Goal: Information Seeking & Learning: Learn about a topic

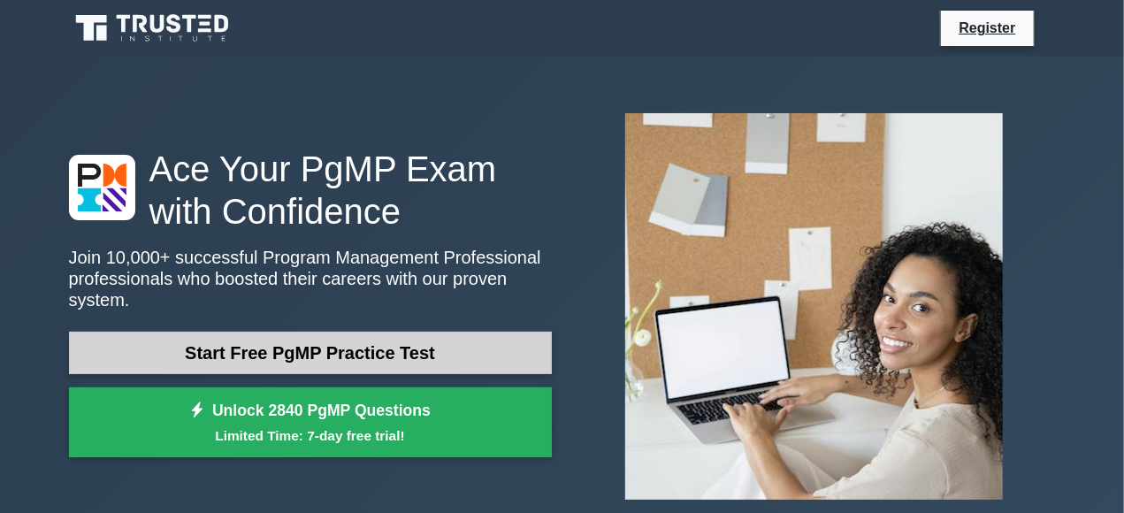
click at [241, 346] on link "Start Free PgMP Practice Test" at bounding box center [310, 353] width 483 height 42
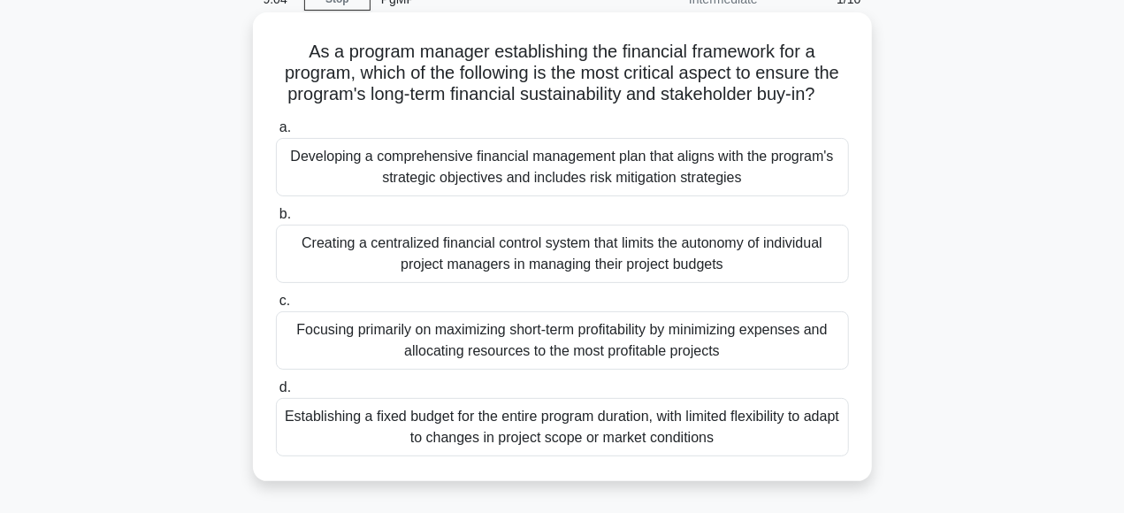
scroll to position [92, 0]
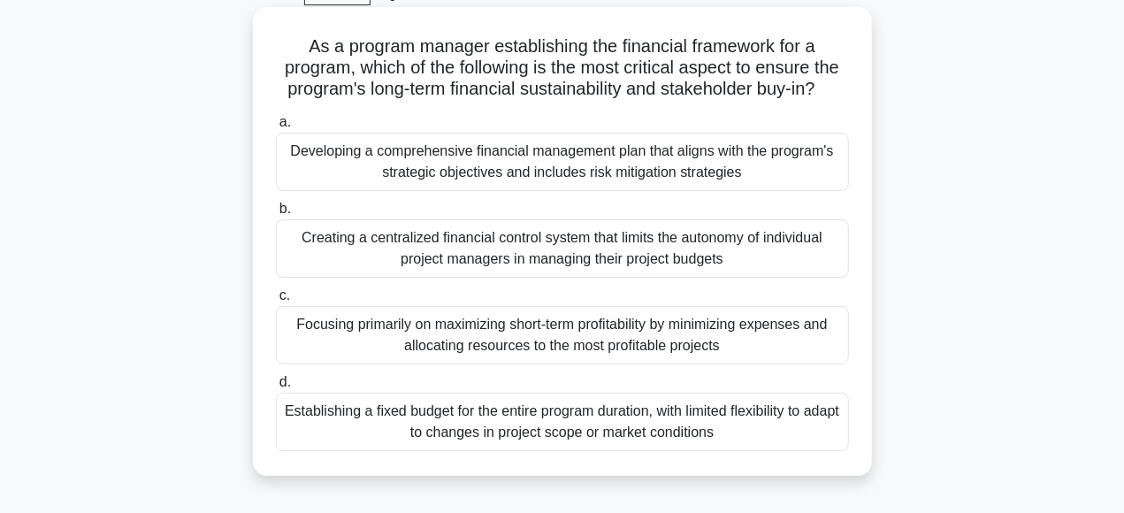
click at [279, 306] on label "c. Focusing primarily on maximizing short-term profitability by minimizing expe…" at bounding box center [562, 325] width 573 height 80
click at [276, 302] on input "c. Focusing primarily on maximizing short-term profitability by minimizing expe…" at bounding box center [276, 295] width 0 height 11
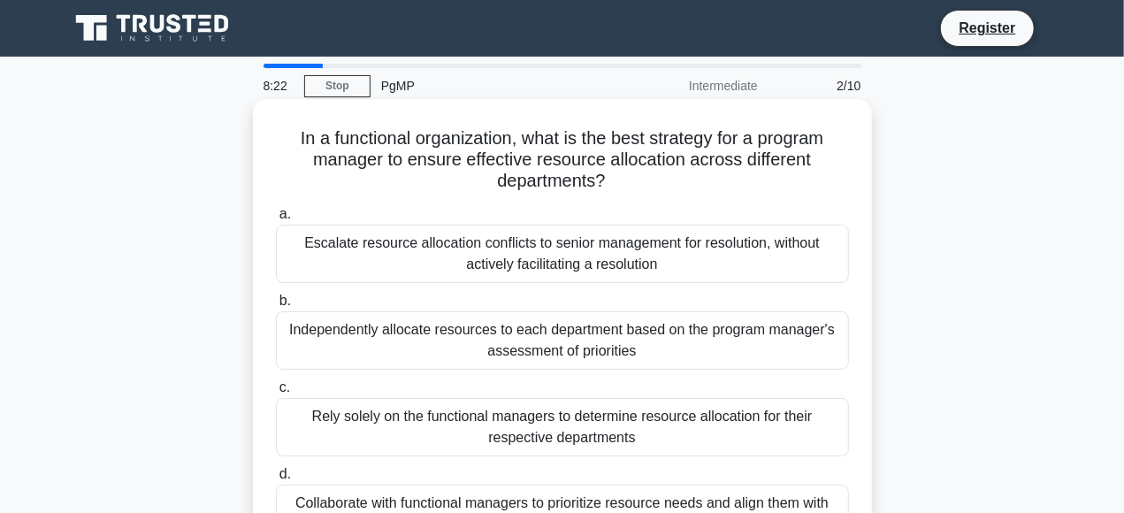
scroll to position [0, 0]
click at [285, 394] on span "c." at bounding box center [284, 386] width 11 height 15
click at [276, 394] on input "c. Rely solely on the functional managers to determine resource allocation for …" at bounding box center [276, 387] width 0 height 11
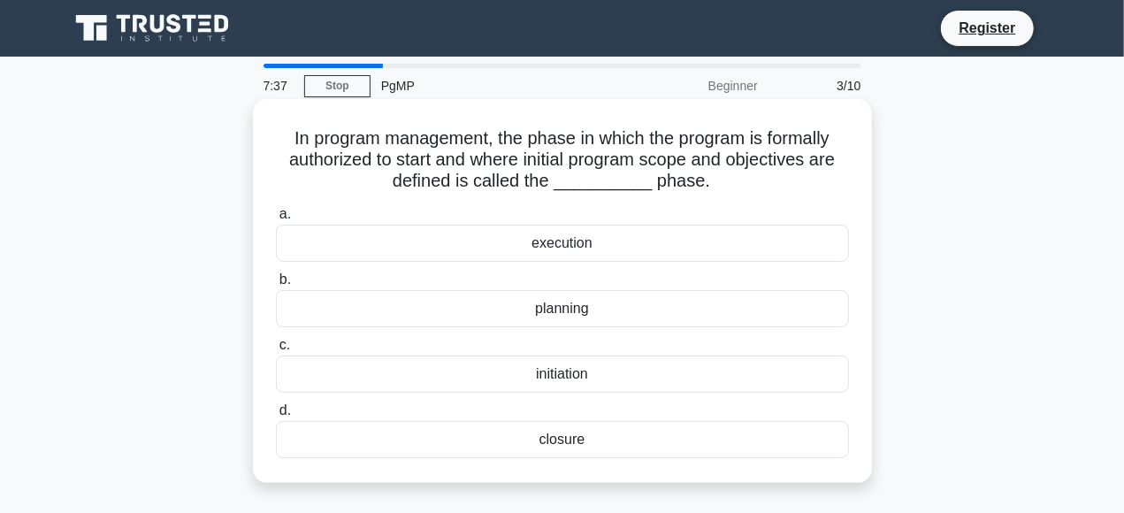
click at [589, 376] on div "initiation" at bounding box center [562, 374] width 573 height 37
click at [276, 351] on input "c. initiation" at bounding box center [276, 345] width 0 height 11
